Goal: Information Seeking & Learning: Learn about a topic

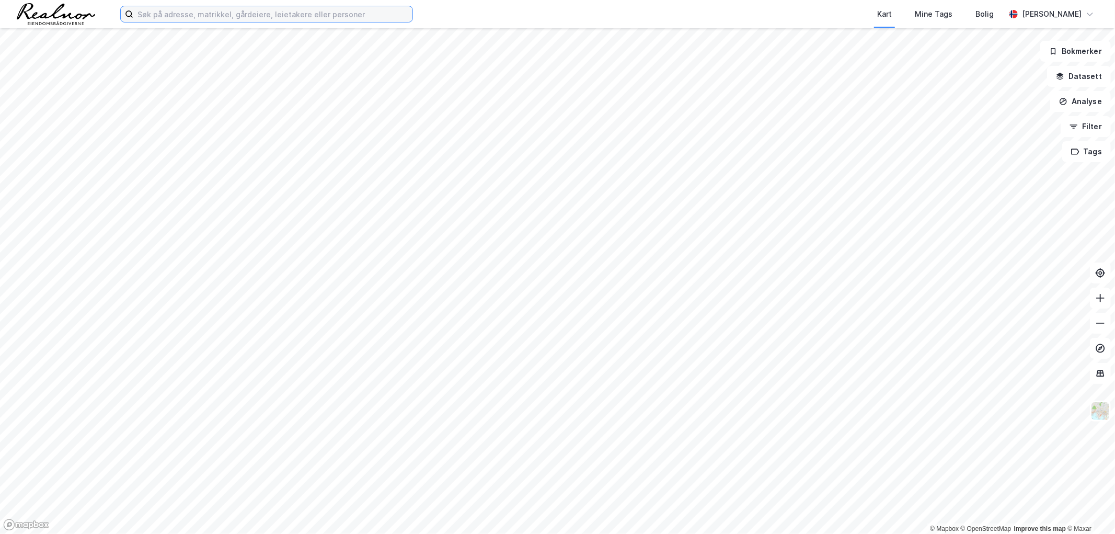
click at [204, 9] on input at bounding box center [272, 14] width 279 height 16
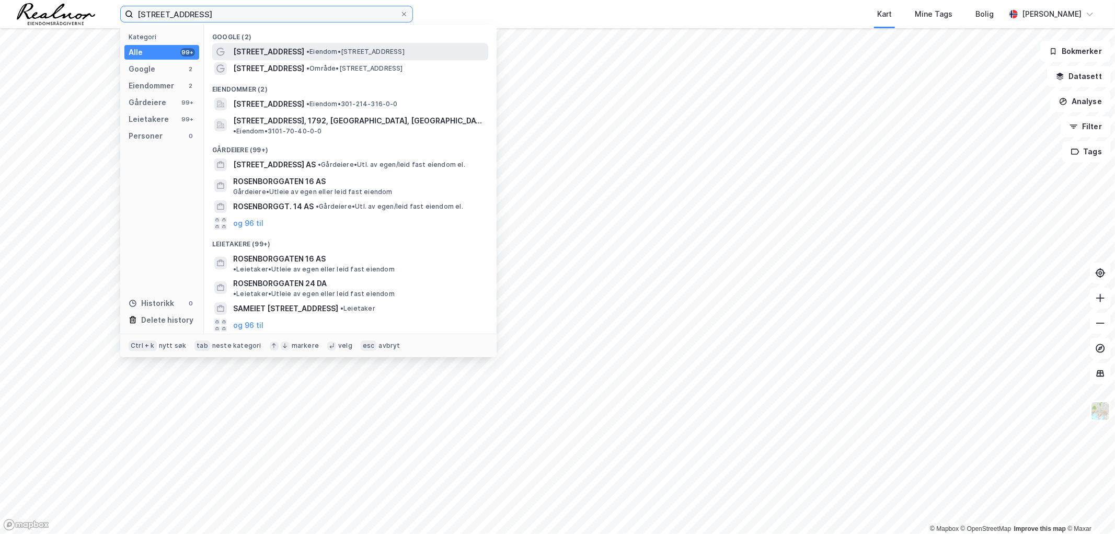
type input "[STREET_ADDRESS]"
click at [343, 48] on span "• Eiendom • [STREET_ADDRESS]" at bounding box center [355, 52] width 98 height 8
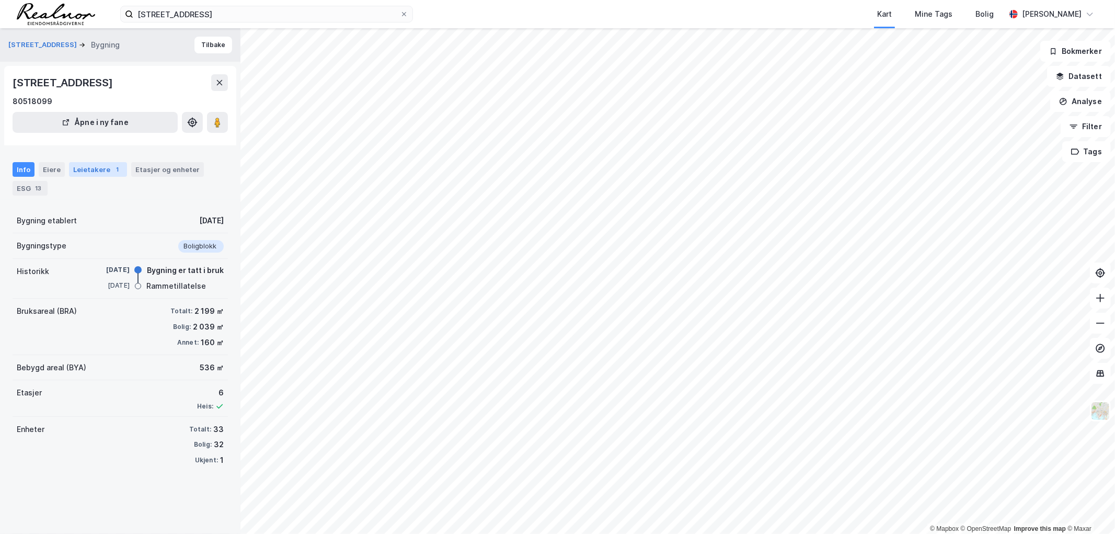
click at [82, 171] on div "Leietakere 1" at bounding box center [98, 169] width 58 height 15
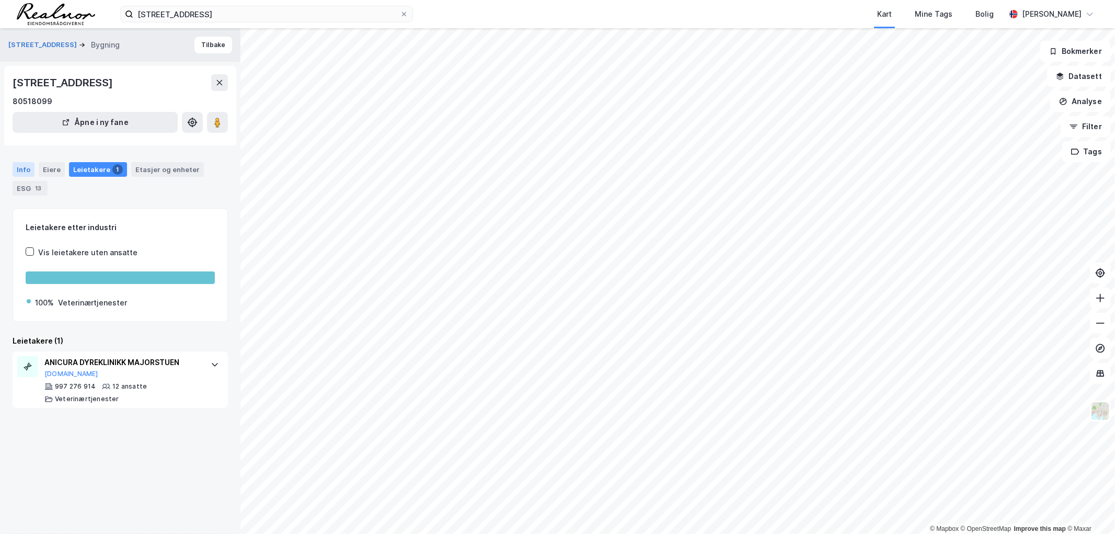
click at [29, 168] on div "Info" at bounding box center [24, 169] width 22 height 15
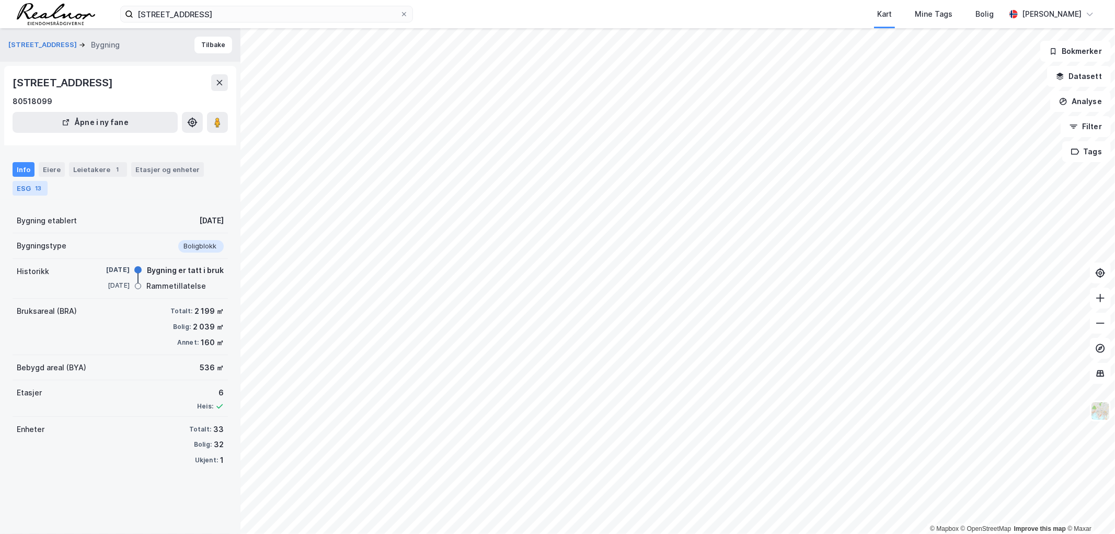
click at [33, 191] on div "13" at bounding box center [38, 188] width 10 height 10
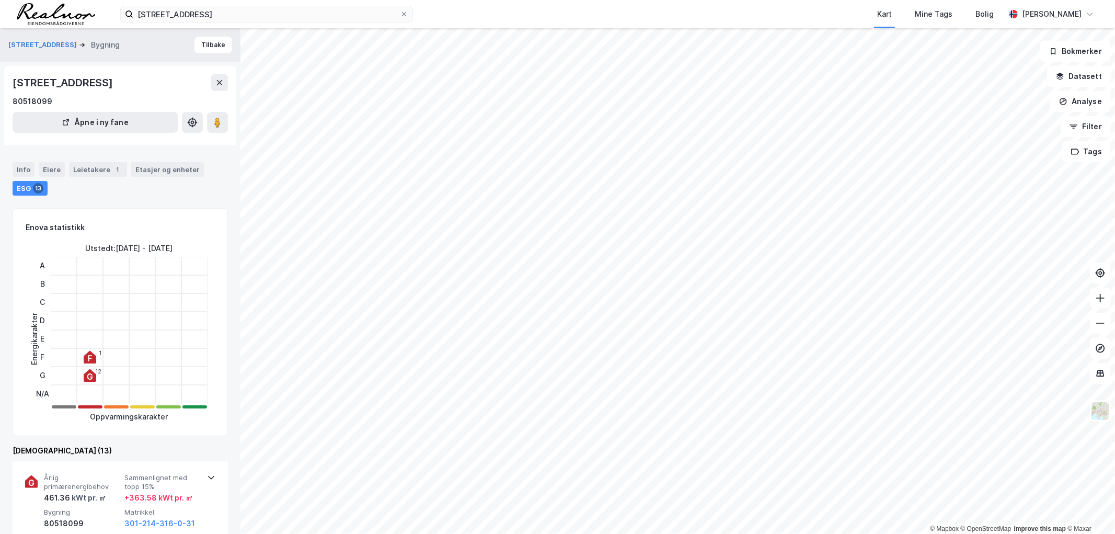
click at [222, 212] on div "Enova statistikk Energikarakter Utstedt : [DATE] - [DATE] A B C D E F G N/A 1 1…" at bounding box center [120, 322] width 215 height 228
